Goal: Check status: Check status

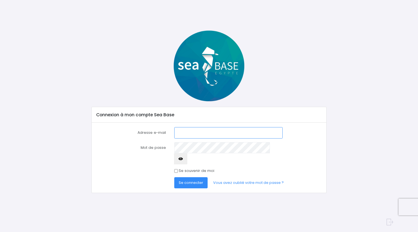
type input "[EMAIL_ADDRESS][DOMAIN_NAME]"
click at [193, 180] on span "Se connecter" at bounding box center [191, 182] width 24 height 5
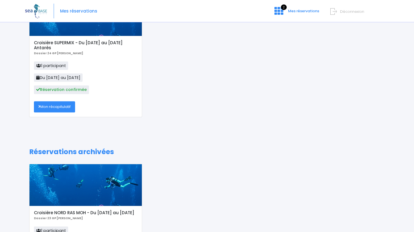
scroll to position [83, 0]
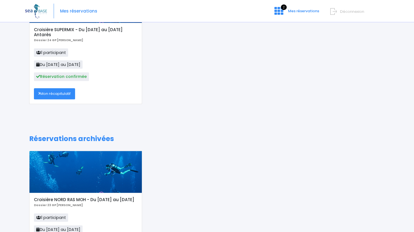
click at [64, 93] on link "Mon récapitulatif" at bounding box center [54, 93] width 41 height 11
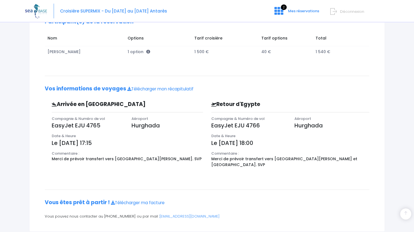
scroll to position [103, 0]
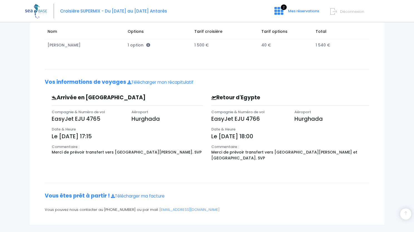
drag, startPoint x: 97, startPoint y: 136, endPoint x: 111, endPoint y: 134, distance: 14.0
click at [111, 134] on p "Le 04/10/2025 à 17:15" at bounding box center [127, 136] width 151 height 8
drag, startPoint x: 61, startPoint y: 135, endPoint x: 115, endPoint y: 134, distance: 54.2
click at [115, 134] on p "Le 04/10/2025 à 17:15" at bounding box center [127, 136] width 151 height 8
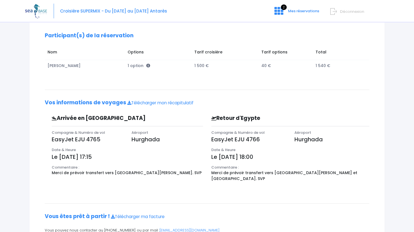
scroll to position [83, 0]
